Goal: Task Accomplishment & Management: Manage account settings

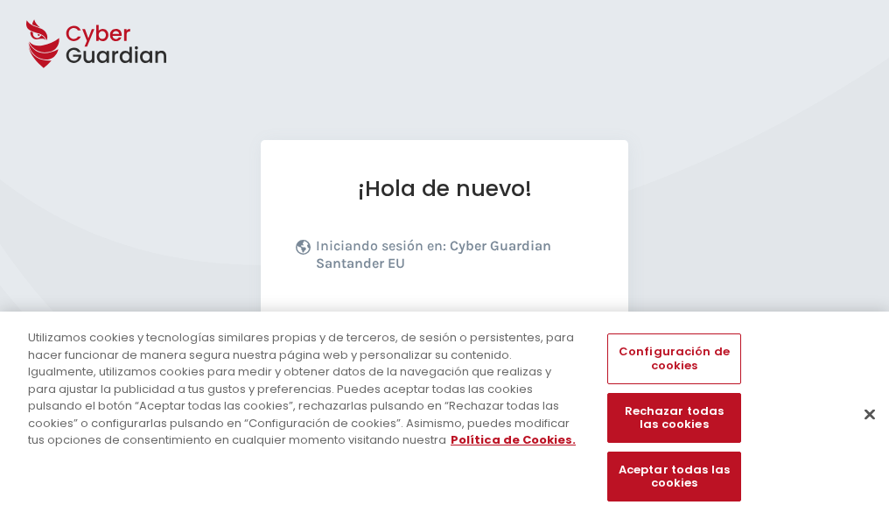
scroll to position [214, 0]
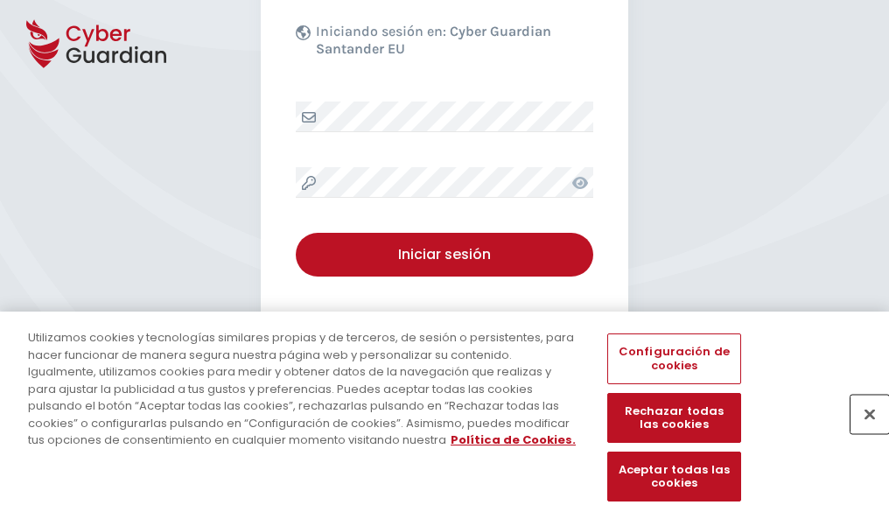
click at [861, 432] on button "Cerrar" at bounding box center [870, 414] width 39 height 39
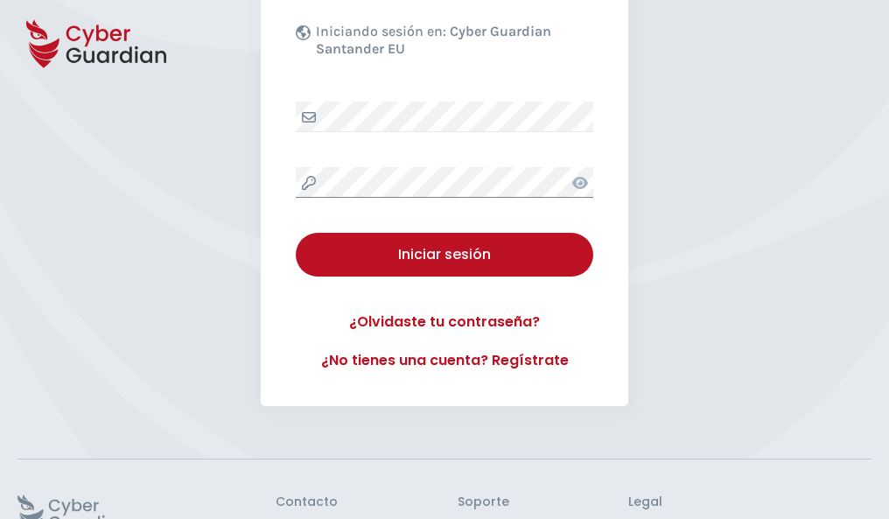
scroll to position [340, 0]
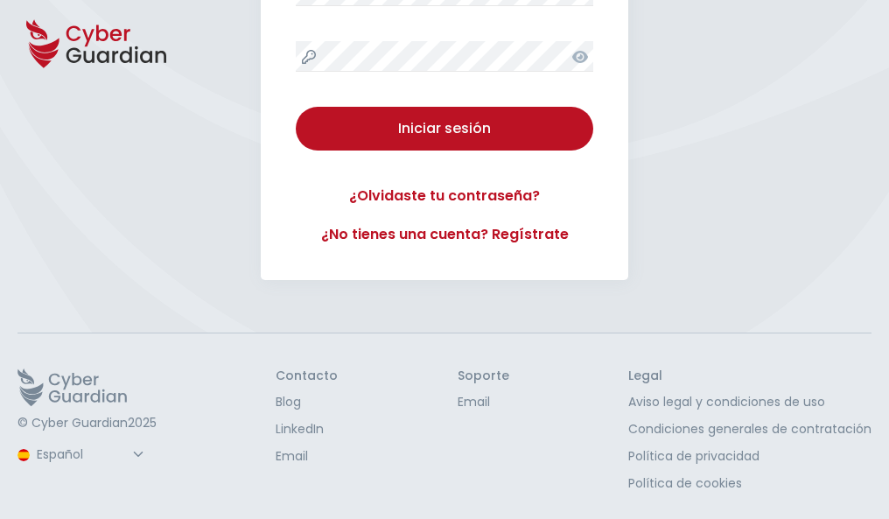
click at [296, 107] on button "Iniciar sesión" at bounding box center [445, 129] width 298 height 44
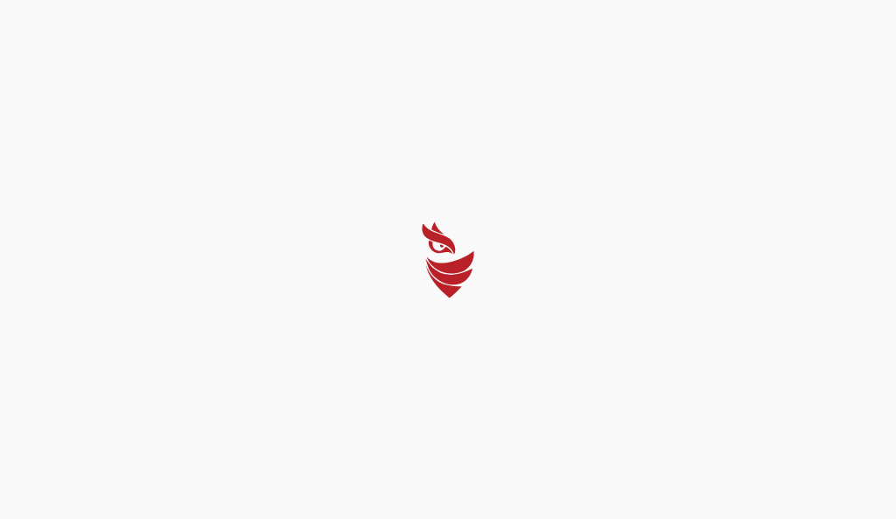
select select "English"
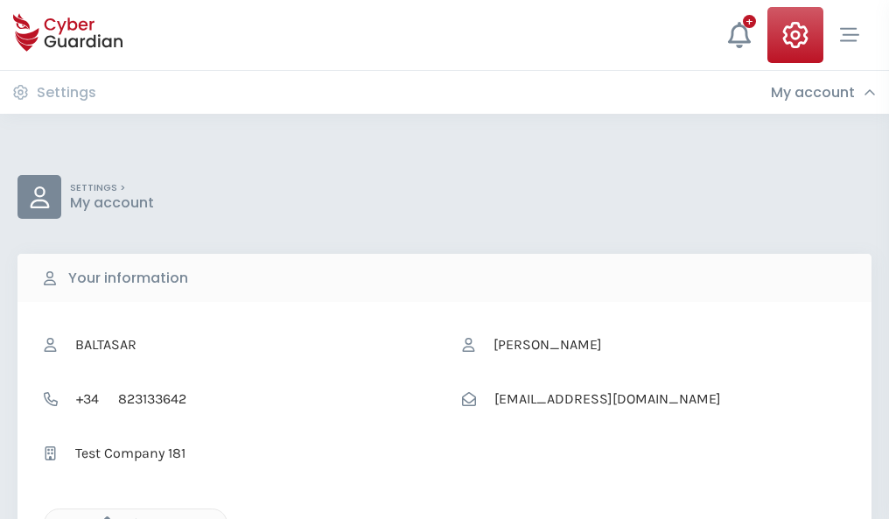
click at [102, 517] on icon "button" at bounding box center [102, 523] width 15 height 15
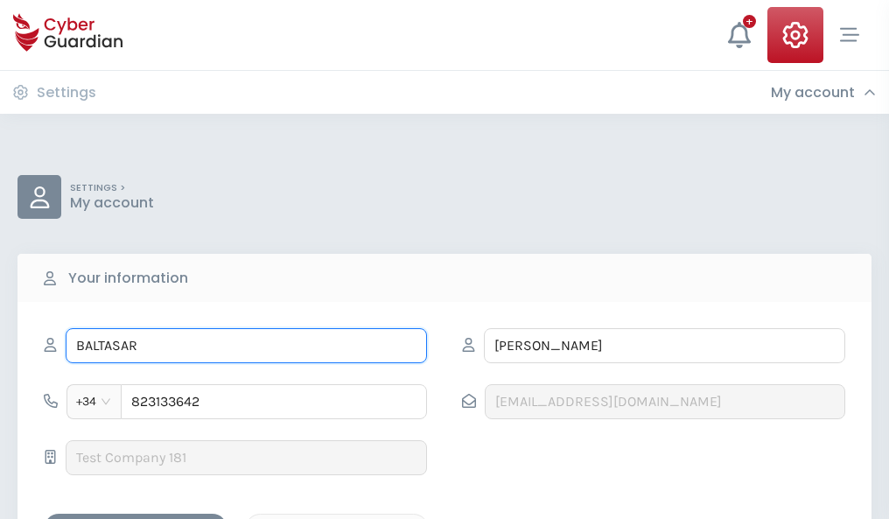
click at [246, 346] on input "BALTASAR" at bounding box center [246, 345] width 361 height 35
type input "B"
type input "Nadia"
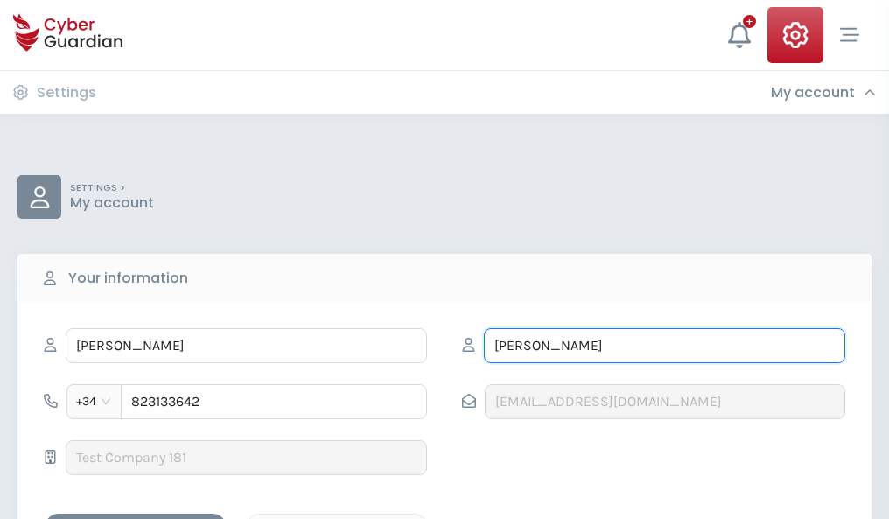
click at [664, 346] on input "BECERRA" at bounding box center [664, 345] width 361 height 35
type input "B"
type input "Peña"
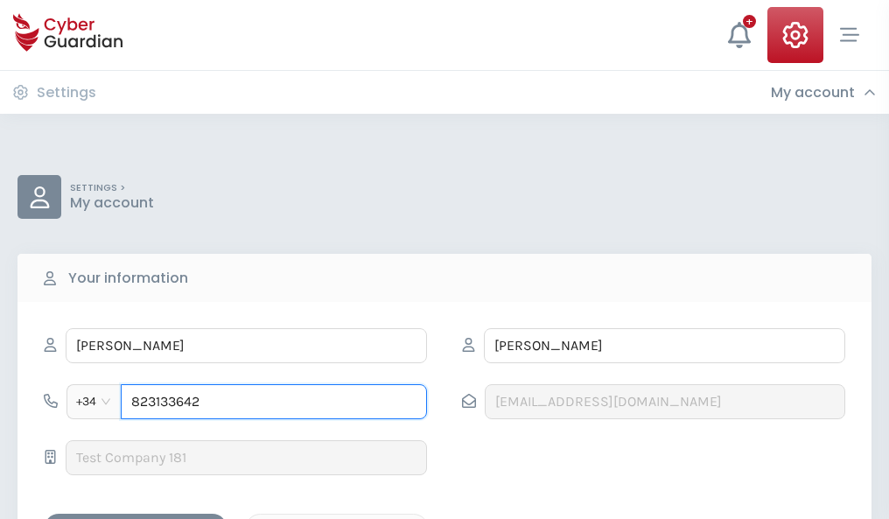
click at [274, 402] on input "823133642" at bounding box center [274, 401] width 306 height 35
type input "8"
type input "986009626"
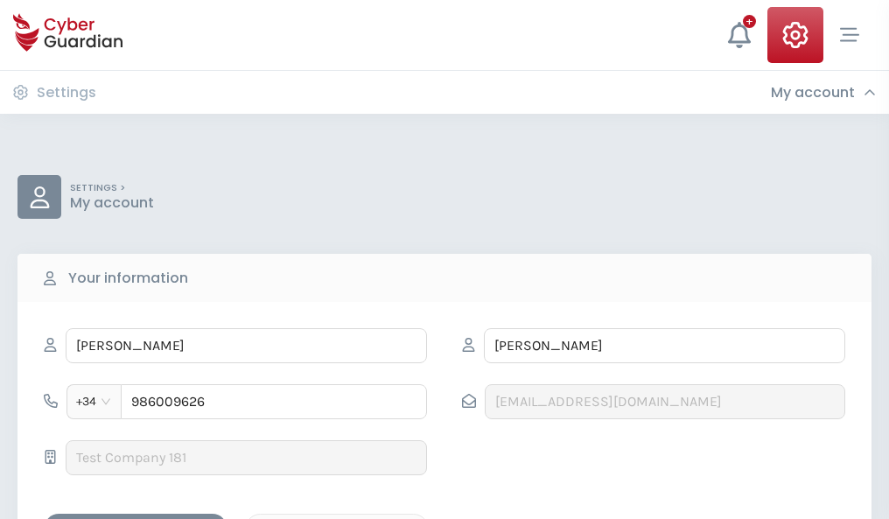
click at [136, 518] on div "Save changes" at bounding box center [136, 529] width 158 height 22
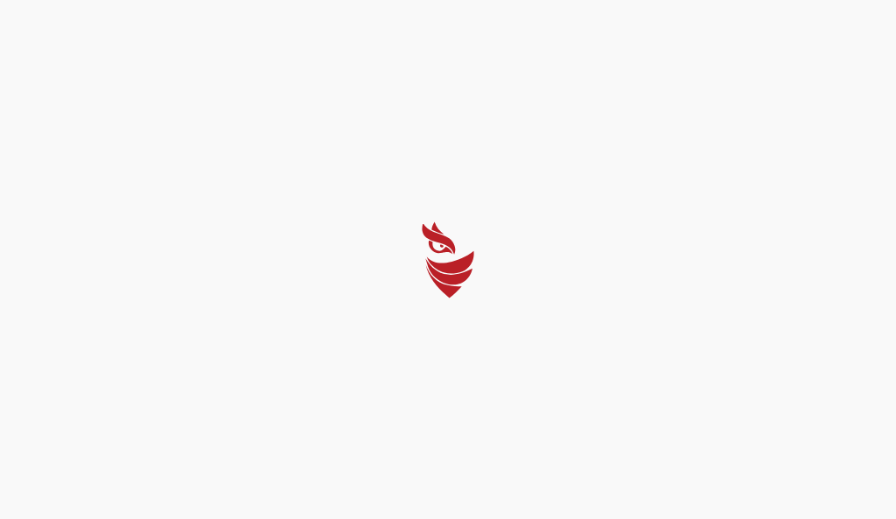
select select "English"
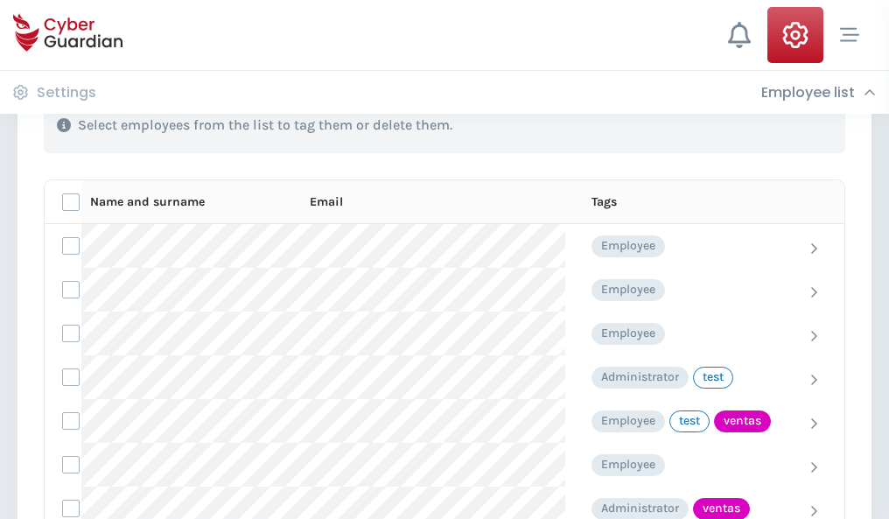
scroll to position [793, 0]
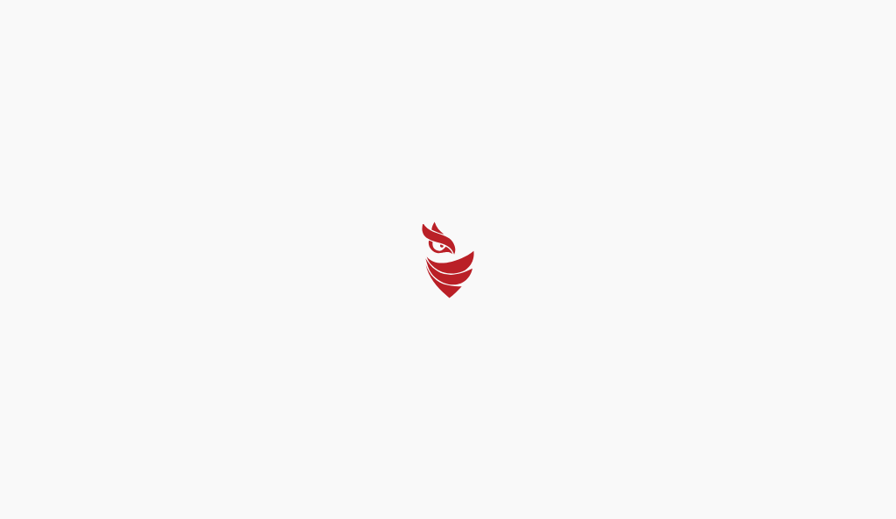
select select "English"
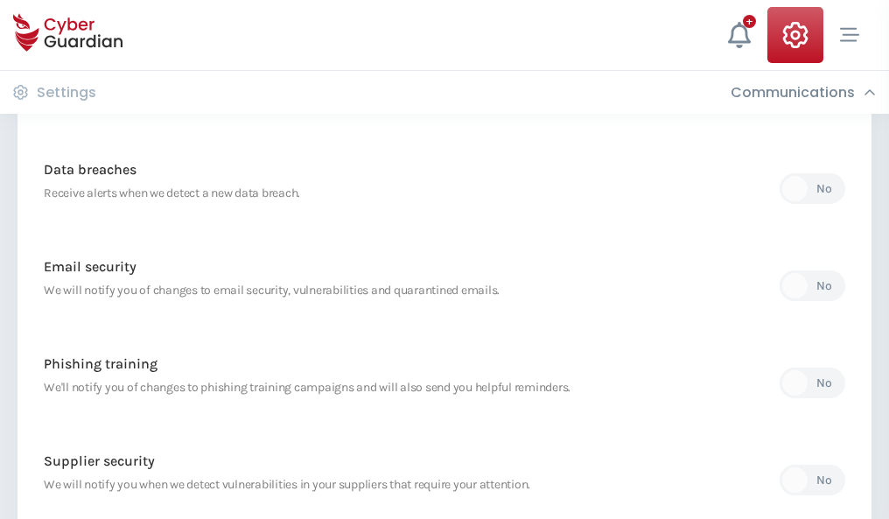
scroll to position [921, 0]
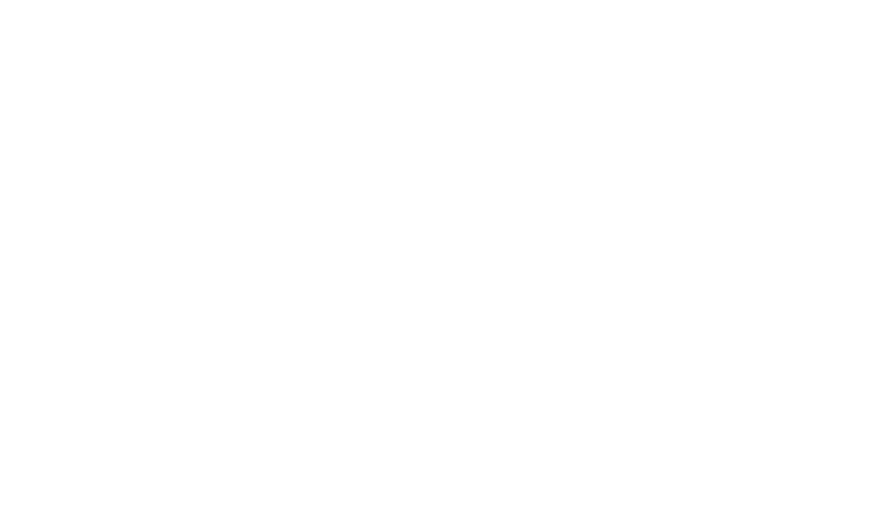
select select "English"
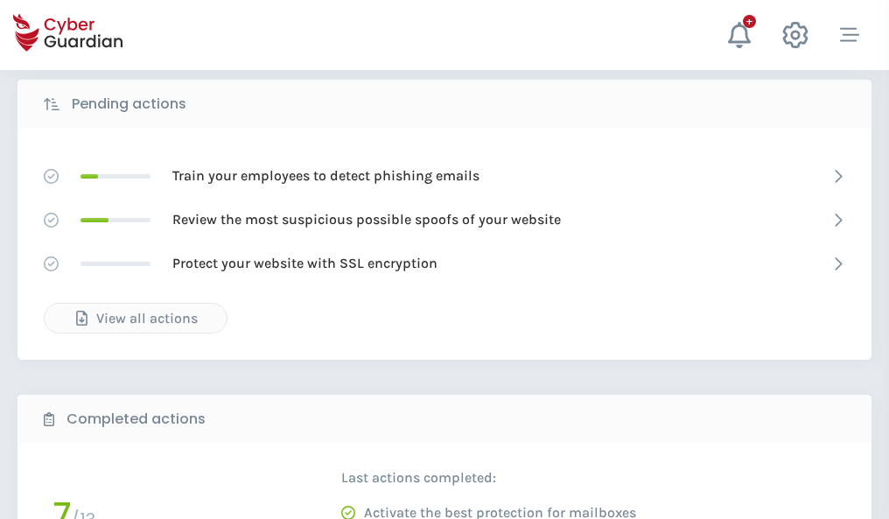
scroll to position [969, 0]
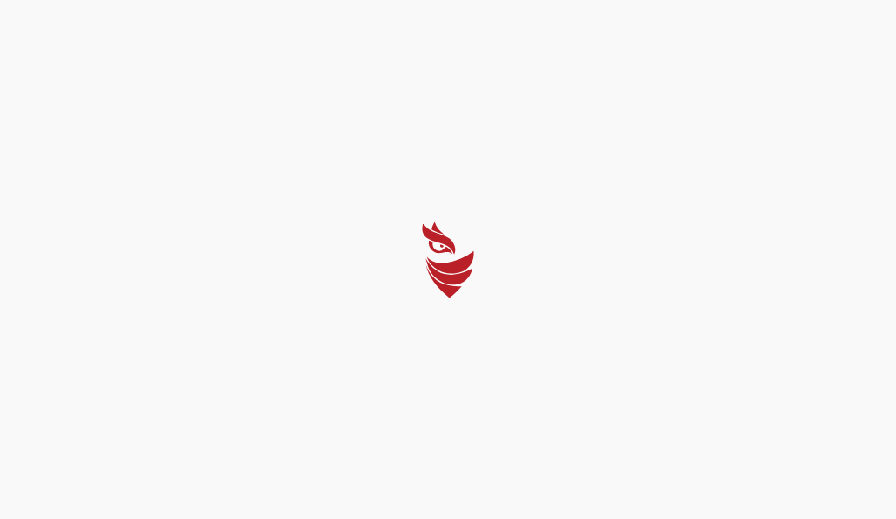
select select "English"
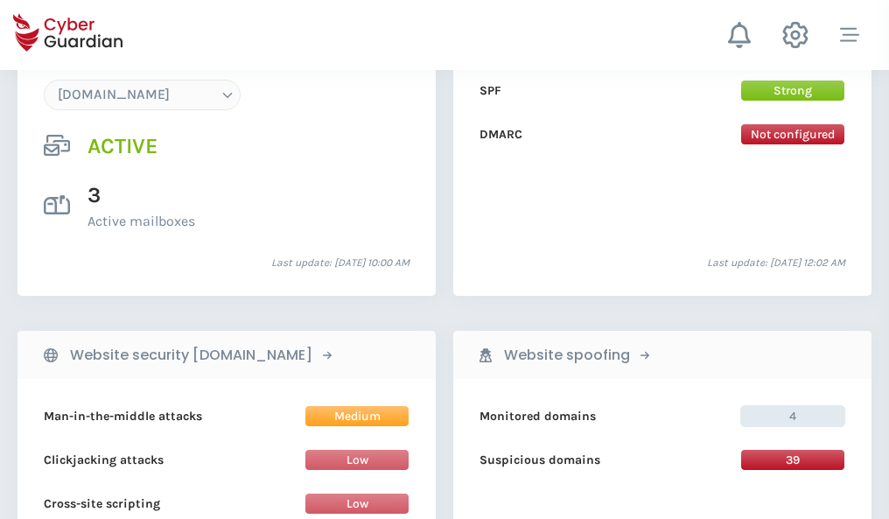
scroll to position [1864, 0]
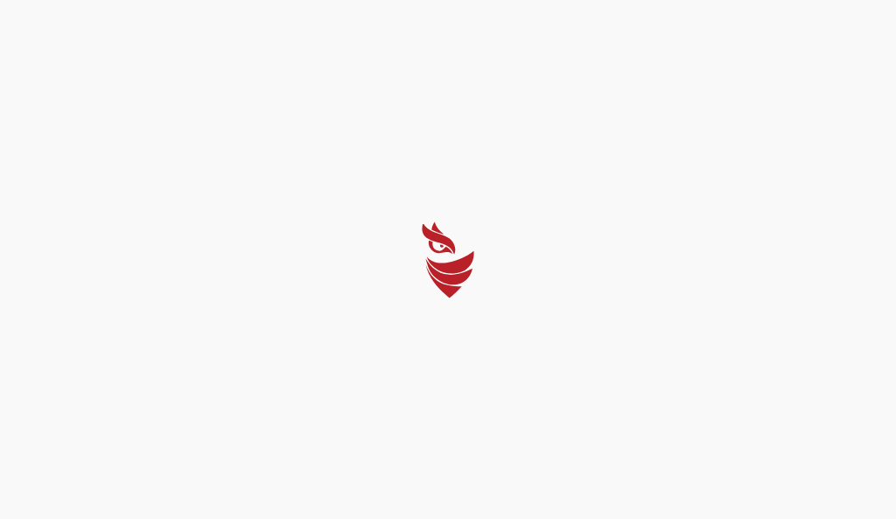
select select "English"
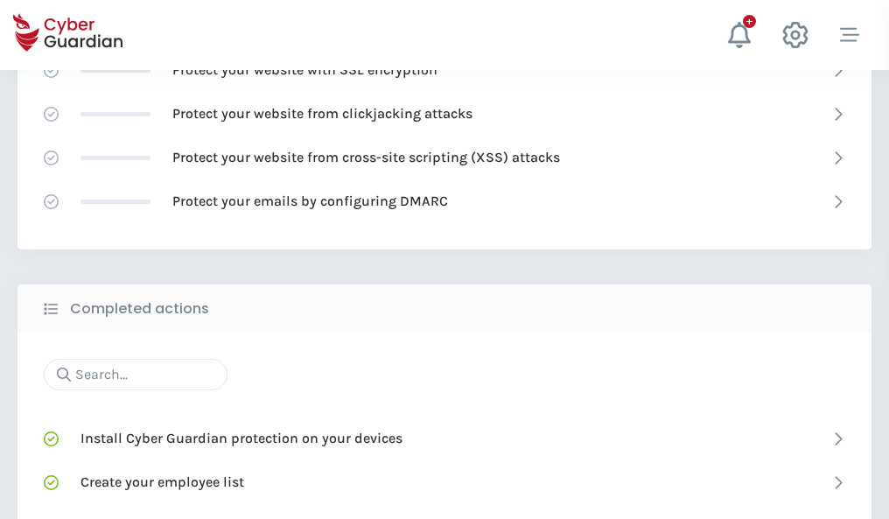
scroll to position [1166, 0]
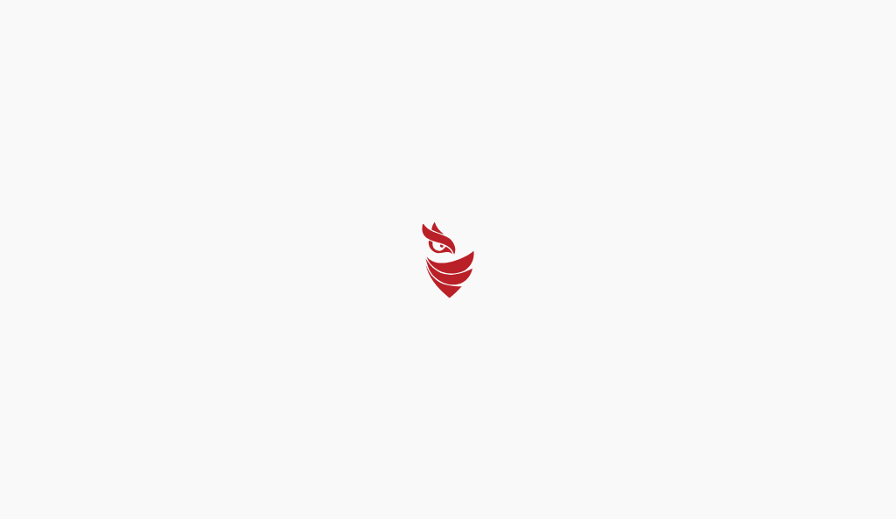
select select "English"
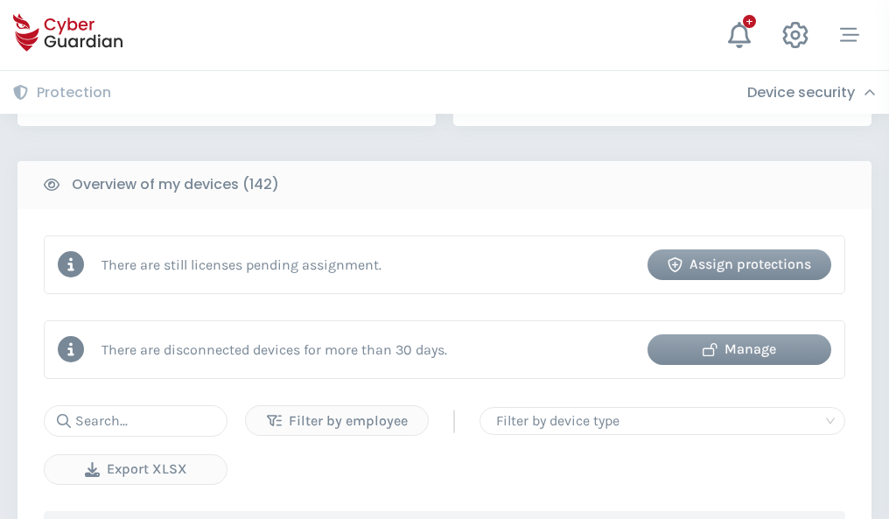
scroll to position [1696, 0]
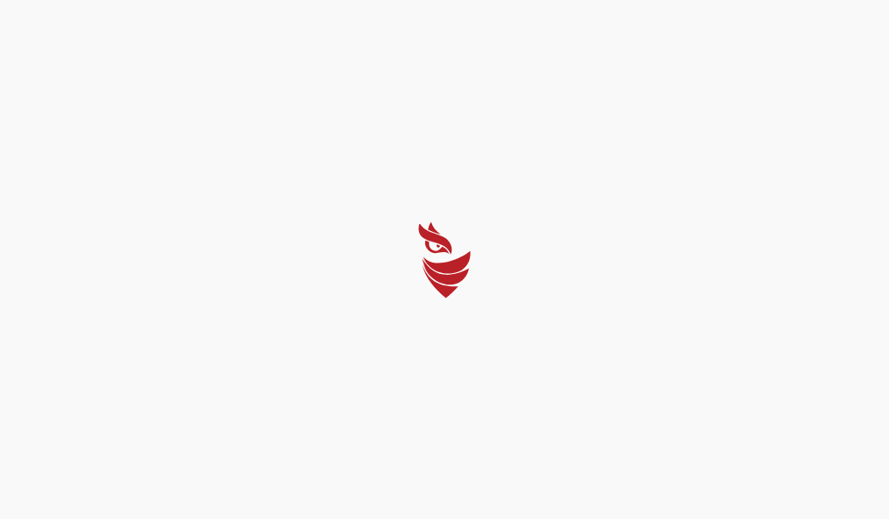
select select "English"
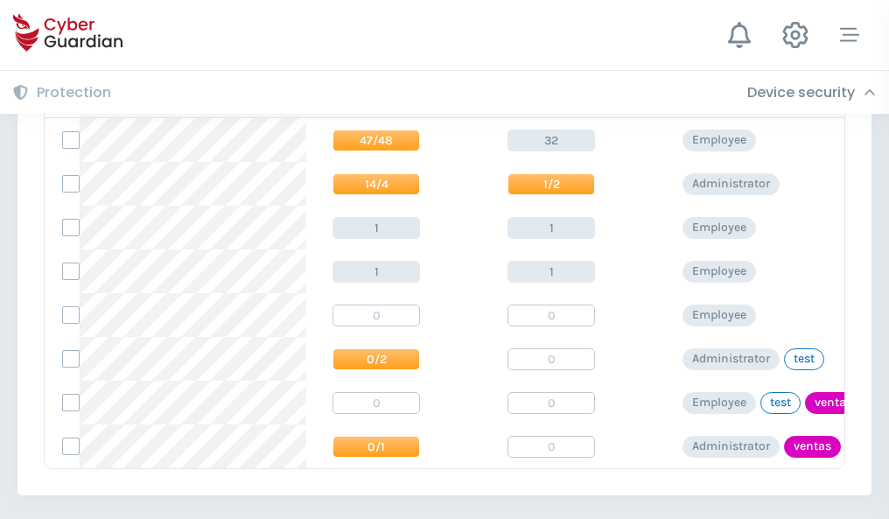
scroll to position [812, 0]
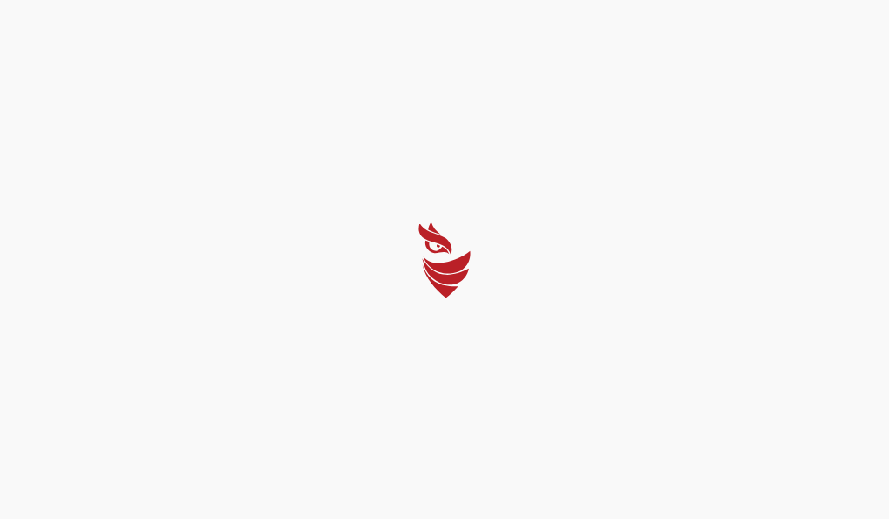
select select "English"
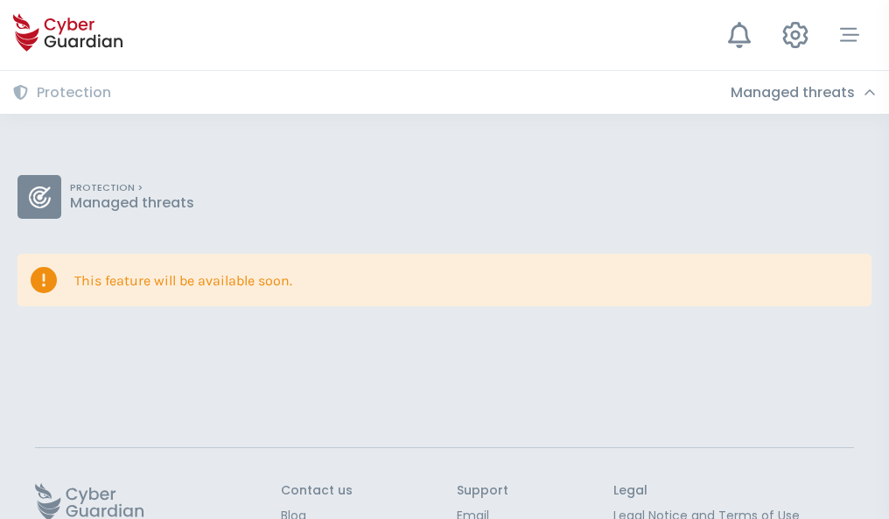
scroll to position [114, 0]
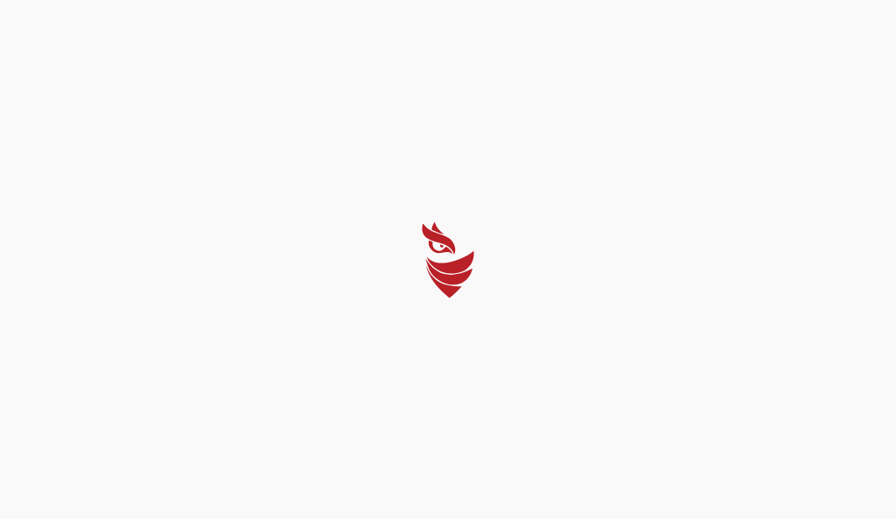
select select "English"
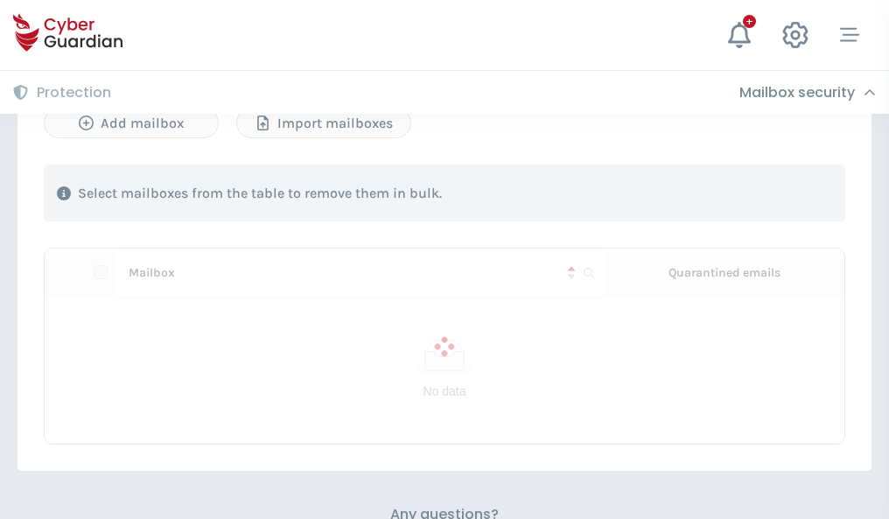
scroll to position [749, 0]
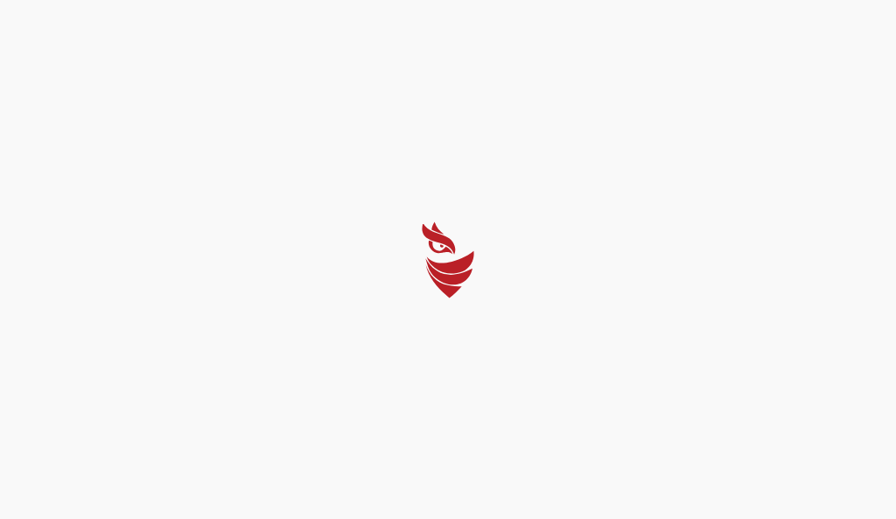
select select "English"
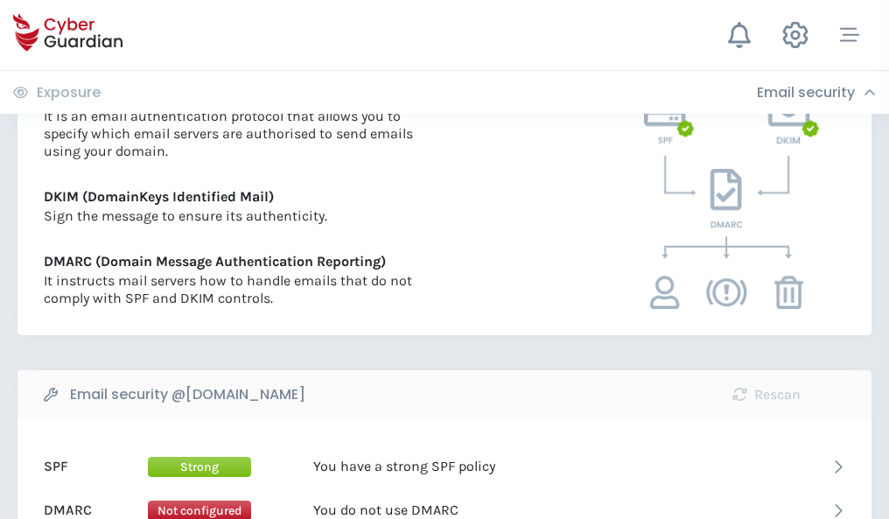
scroll to position [944, 0]
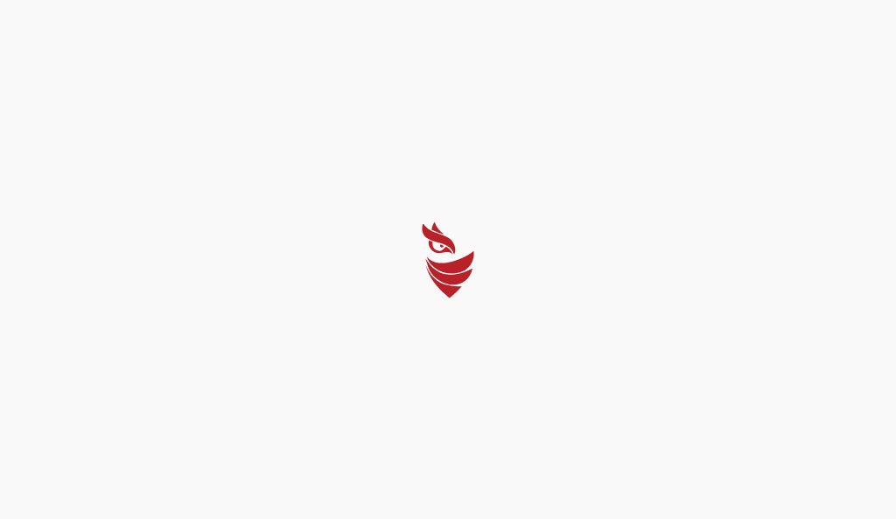
select select "English"
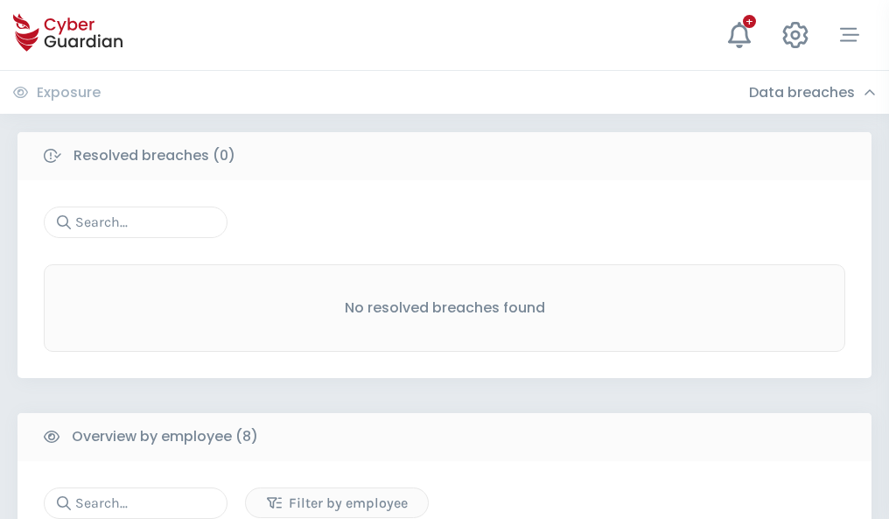
scroll to position [1491, 0]
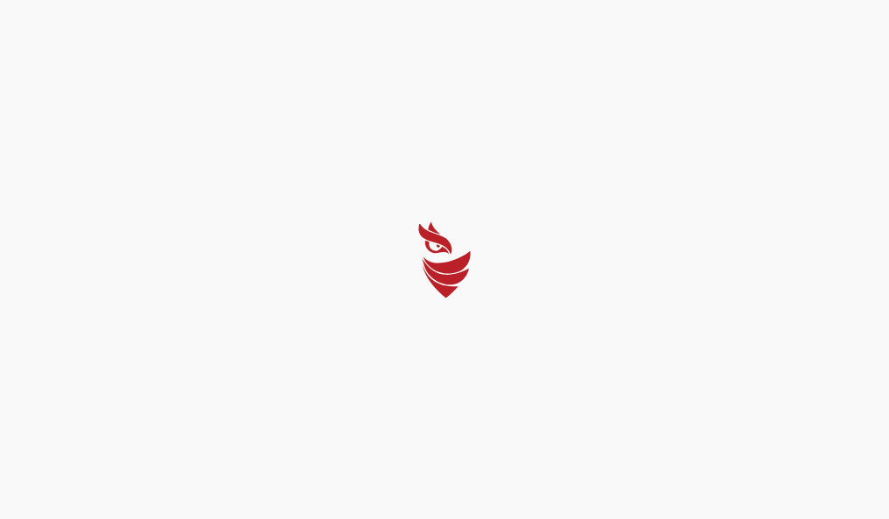
select select "English"
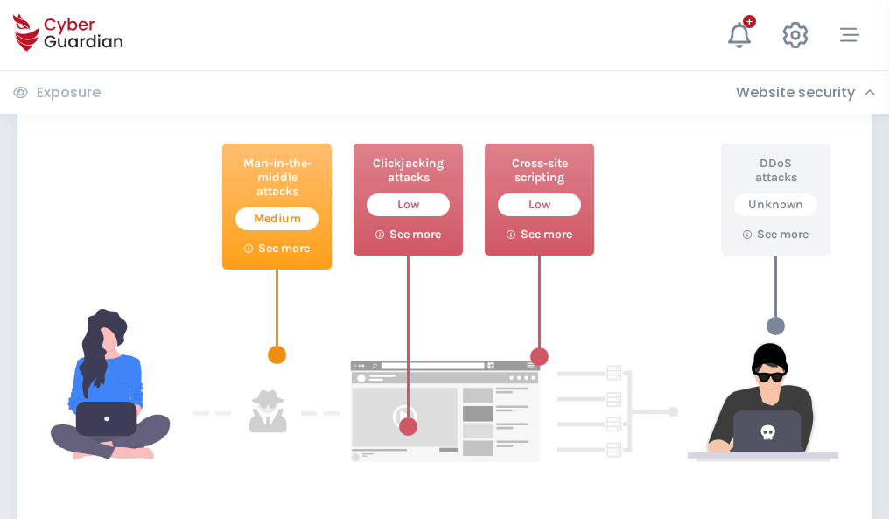
scroll to position [953, 0]
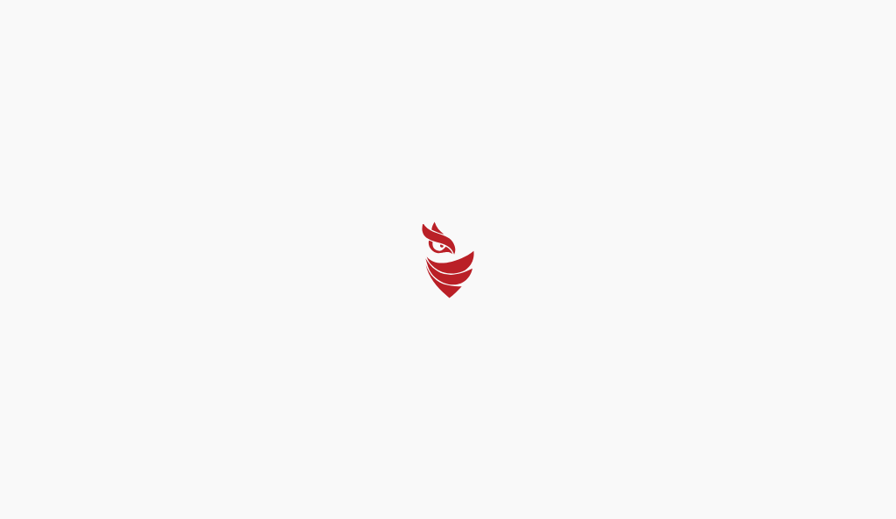
select select "English"
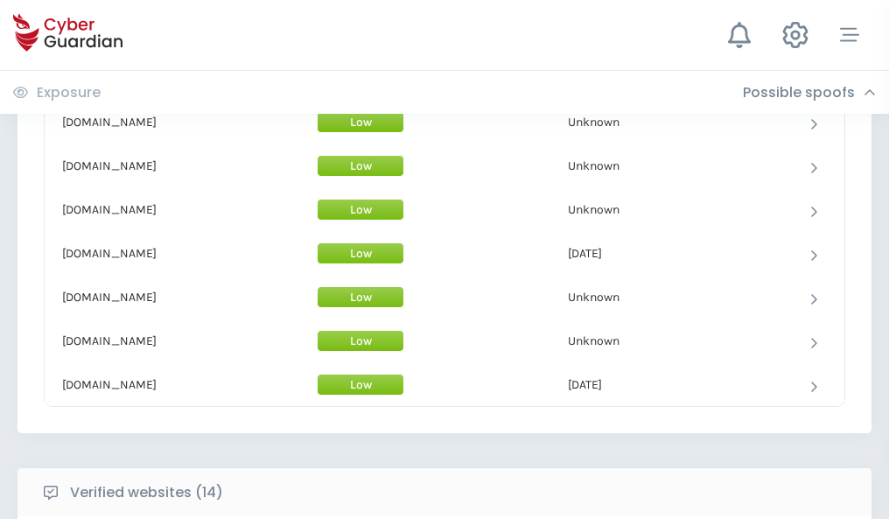
scroll to position [1706, 0]
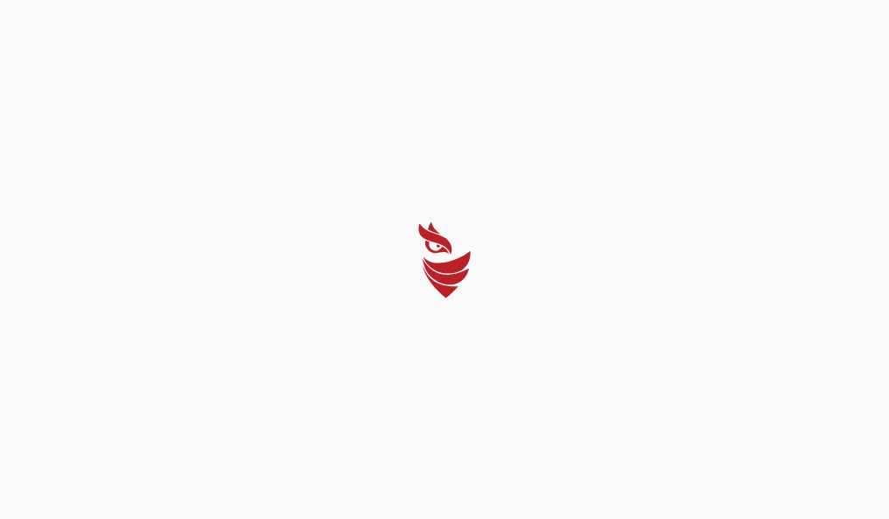
select select "English"
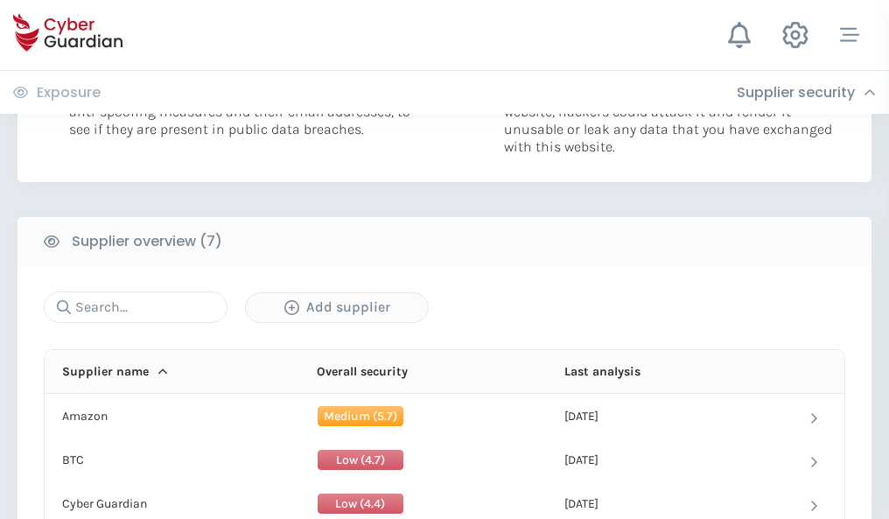
scroll to position [1133, 0]
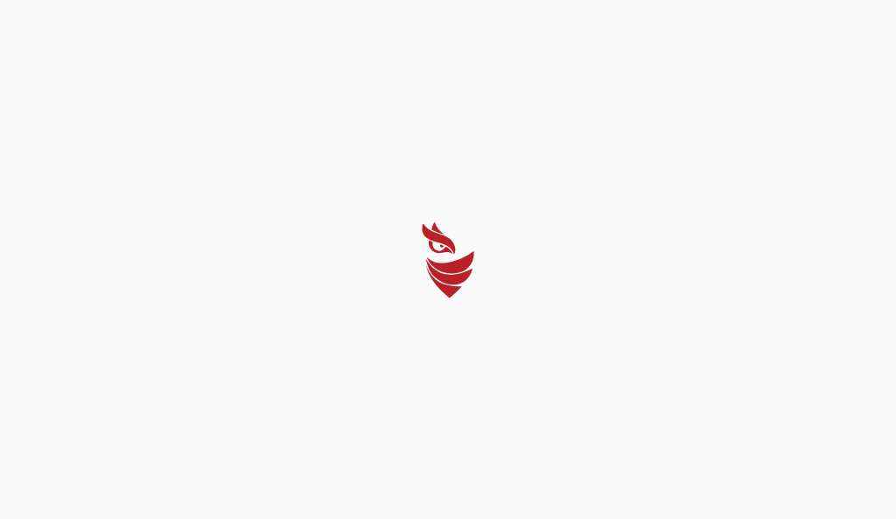
select select "English"
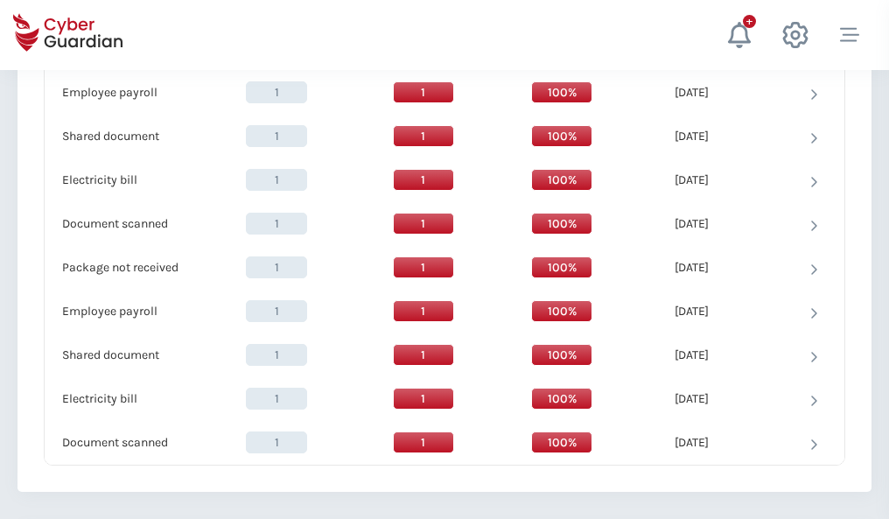
scroll to position [1793, 0]
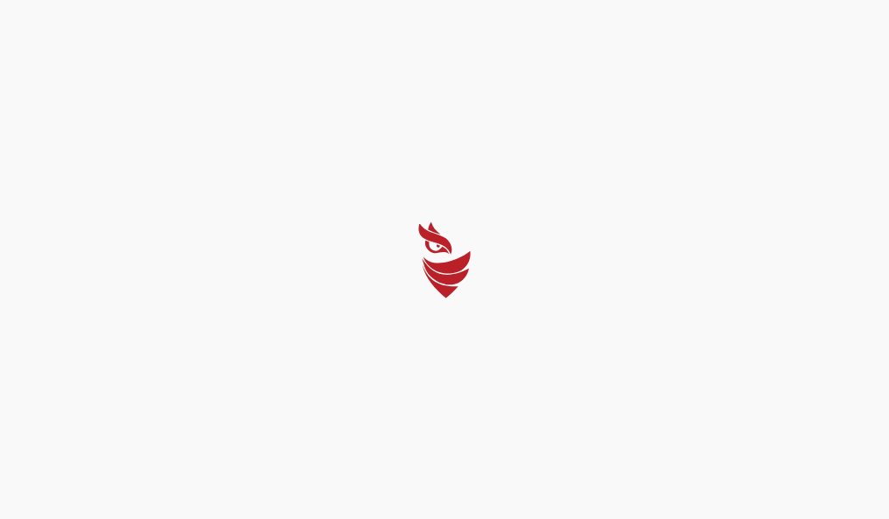
select select "English"
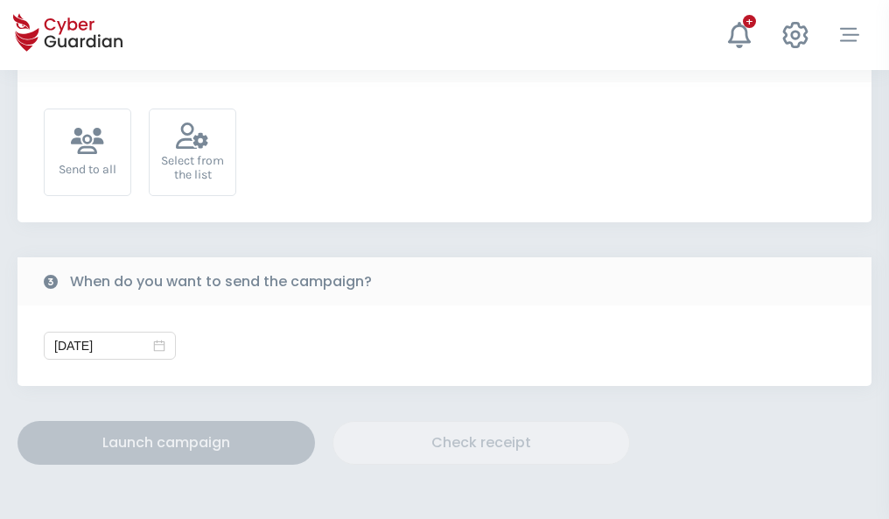
scroll to position [641, 0]
